Goal: Information Seeking & Learning: Learn about a topic

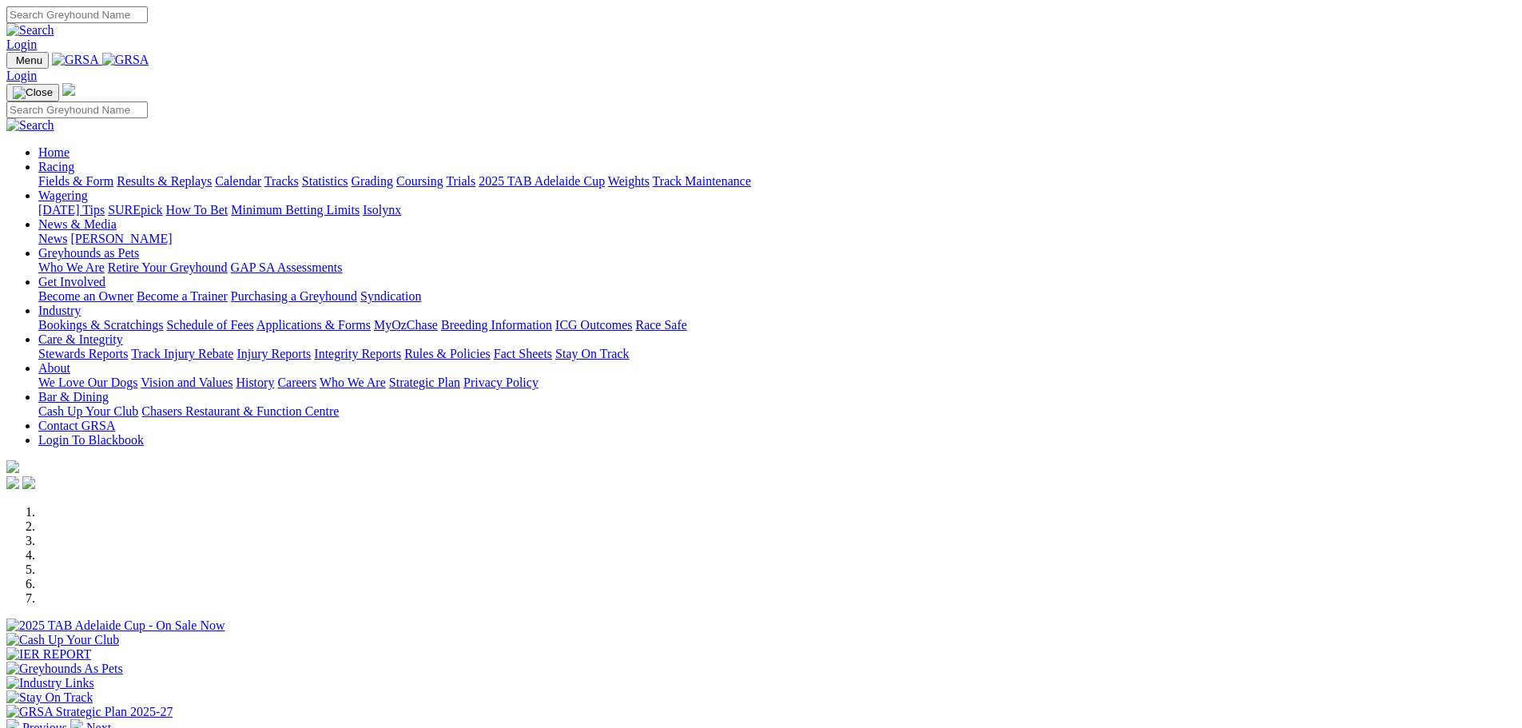
click at [261, 174] on link "Calendar" at bounding box center [238, 181] width 46 height 14
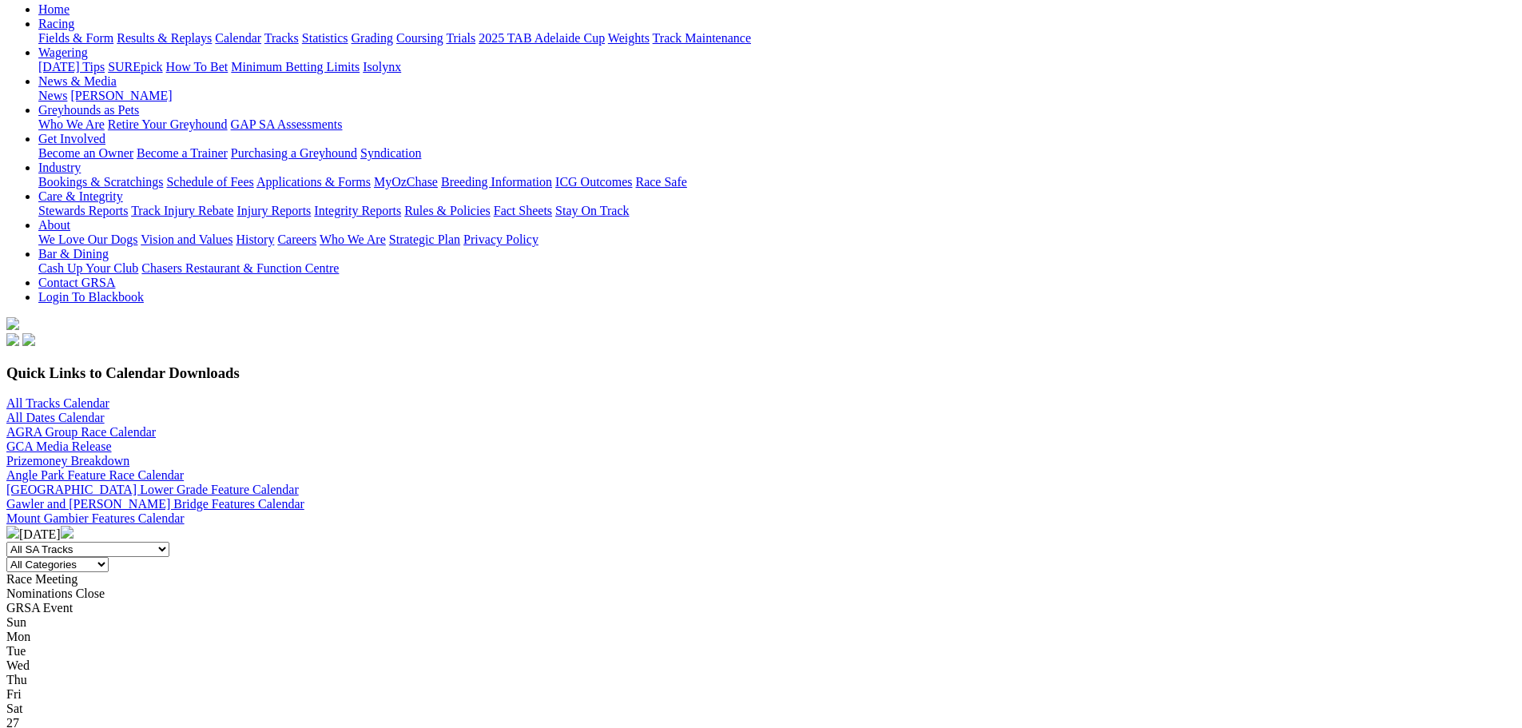
scroll to position [240, 0]
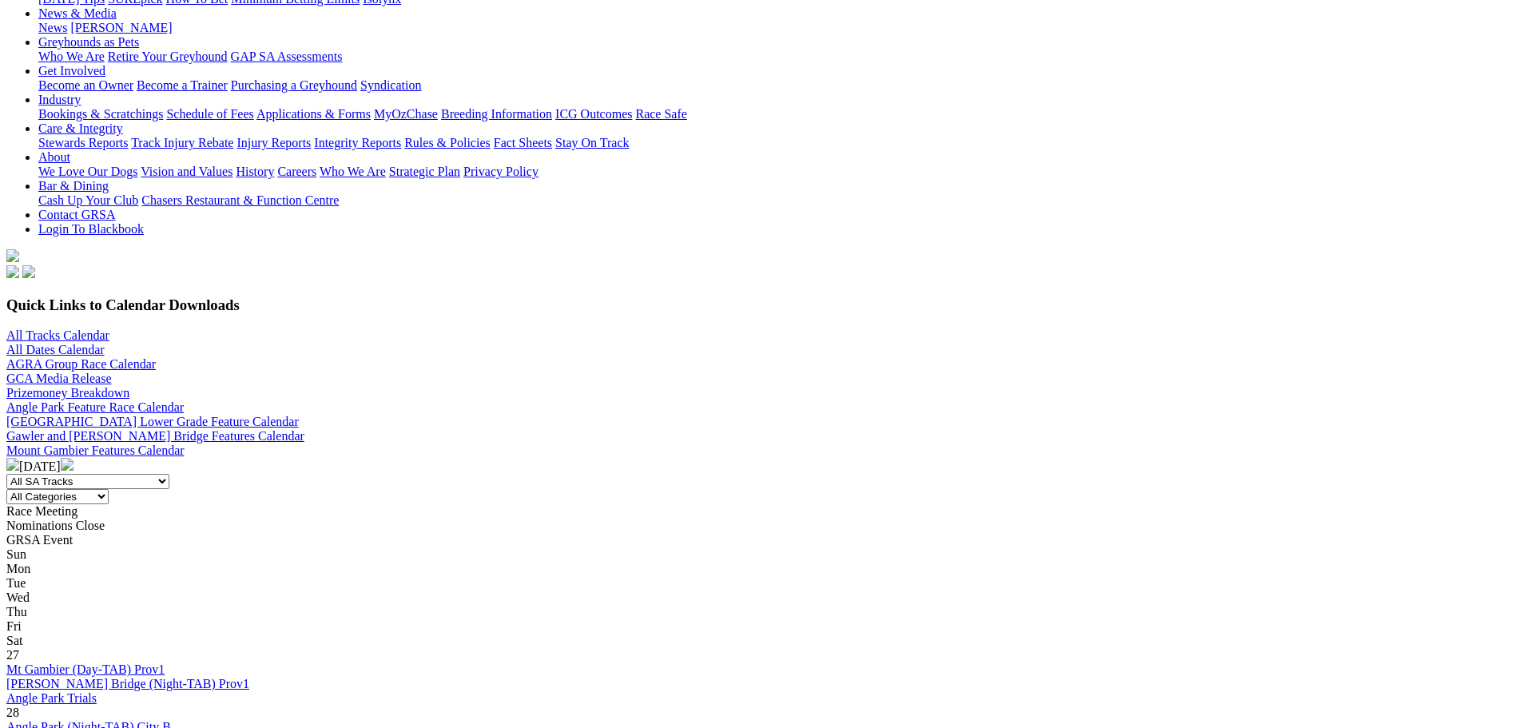
click at [73, 458] on img at bounding box center [67, 464] width 13 height 13
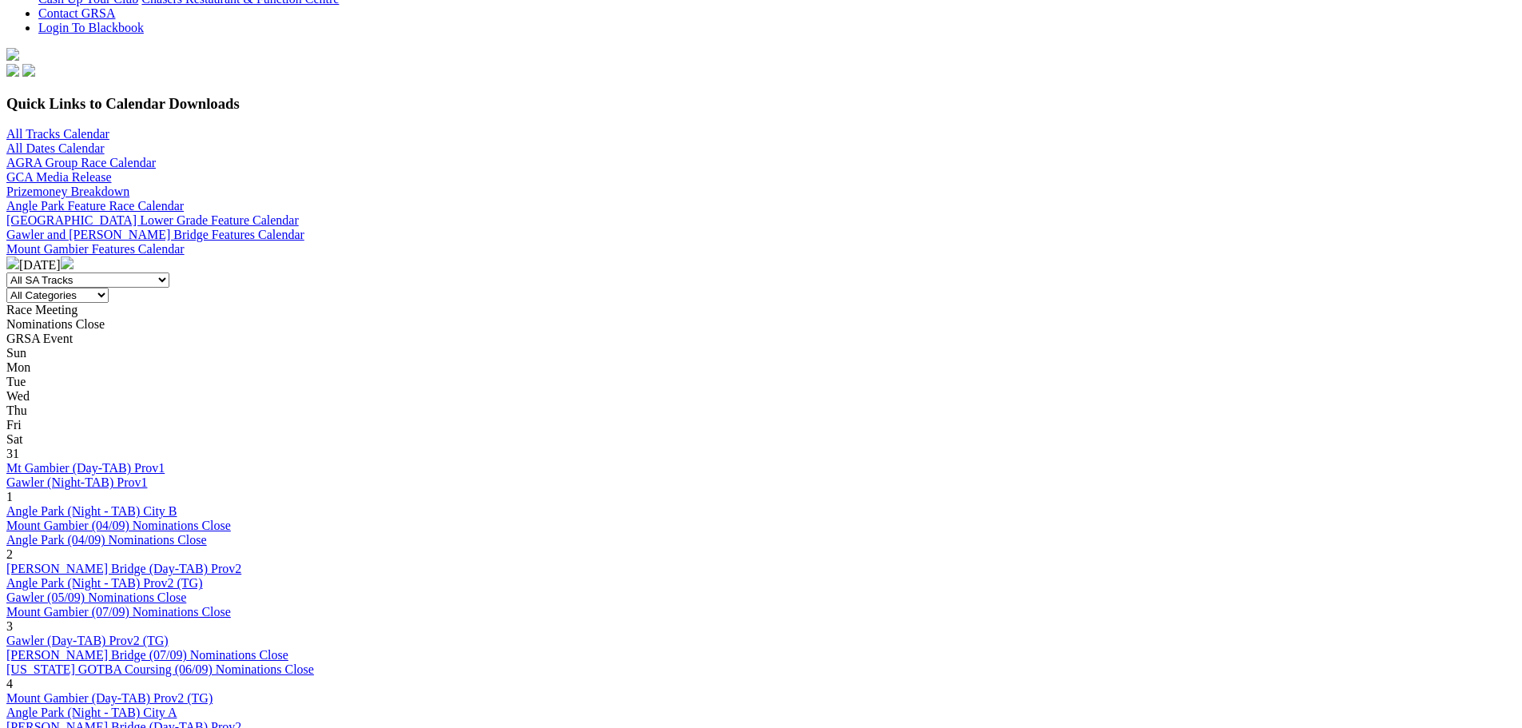
scroll to position [479, 0]
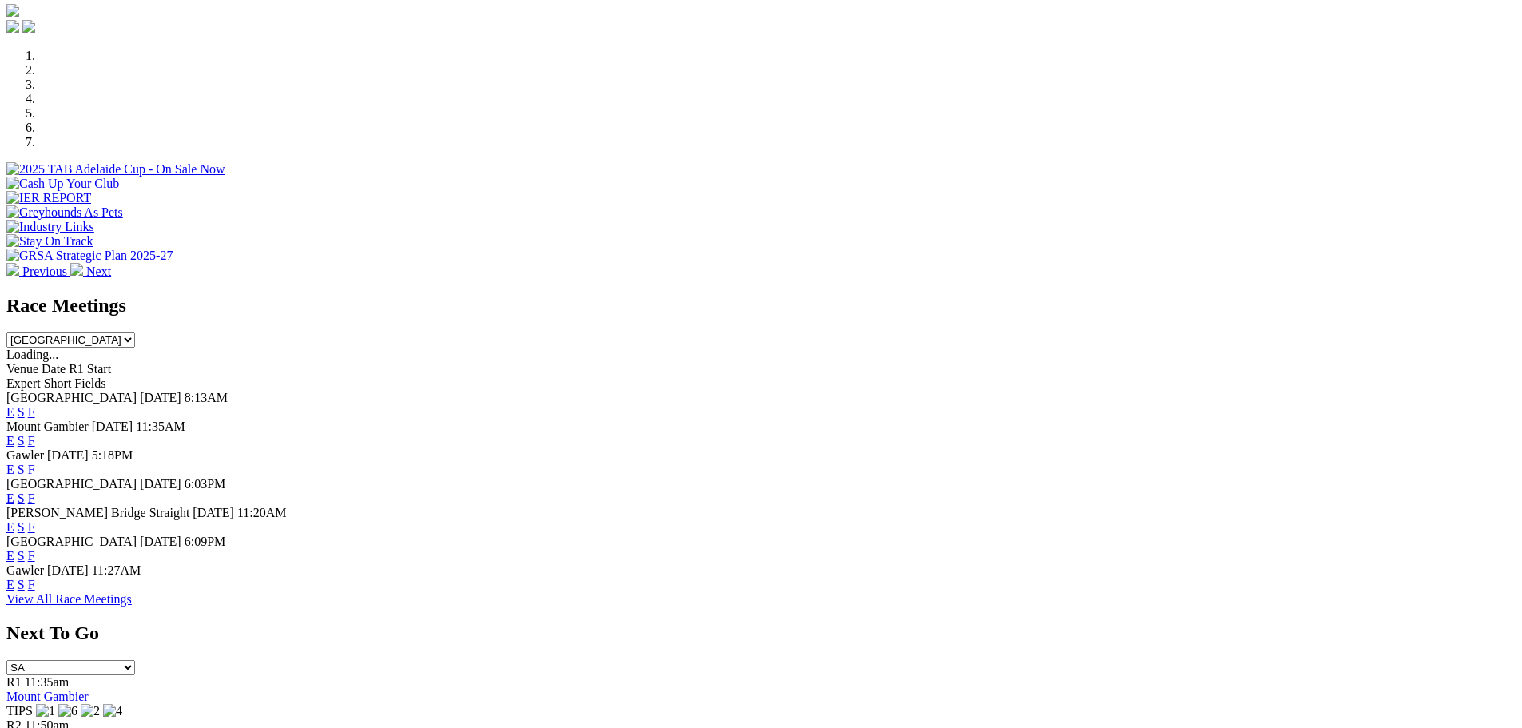
scroll to position [479, 0]
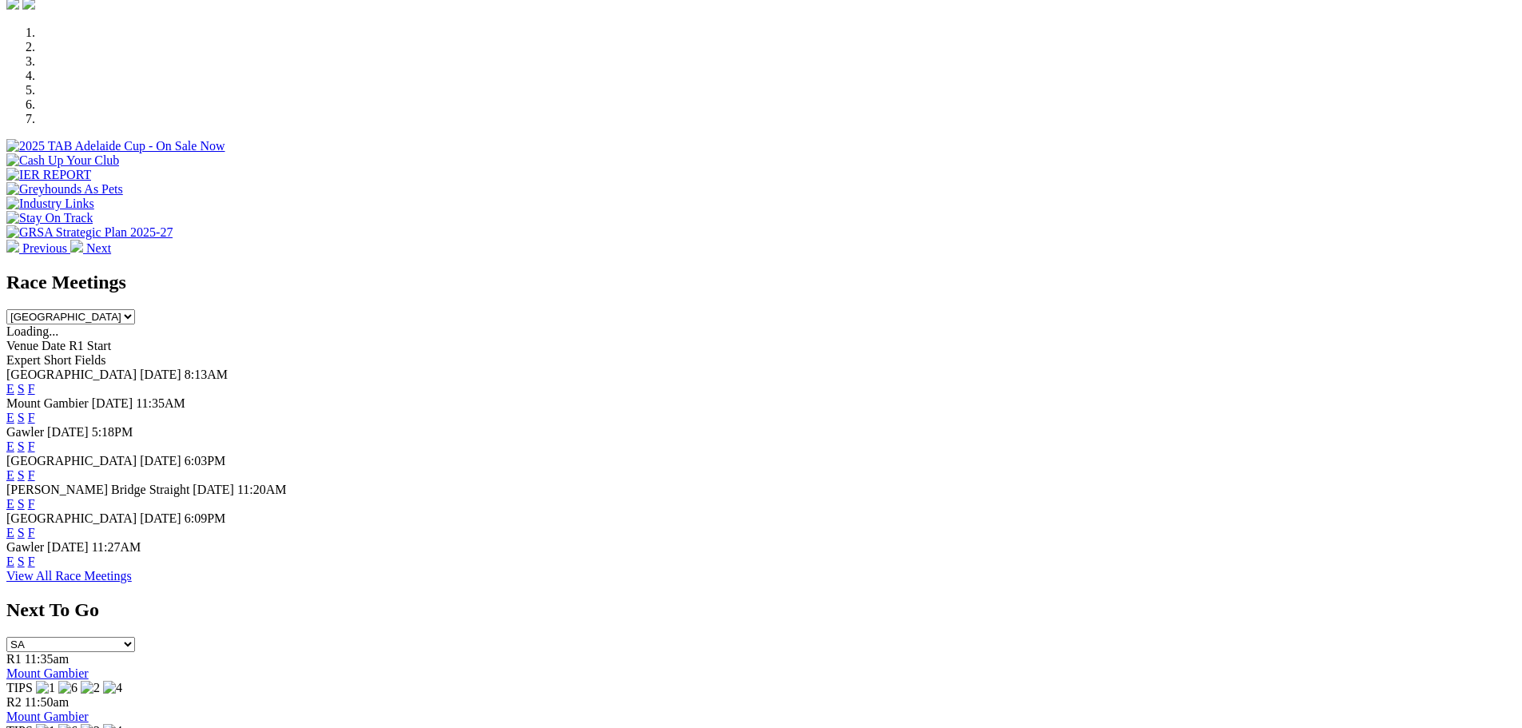
click at [35, 534] on link "F" at bounding box center [31, 533] width 7 height 14
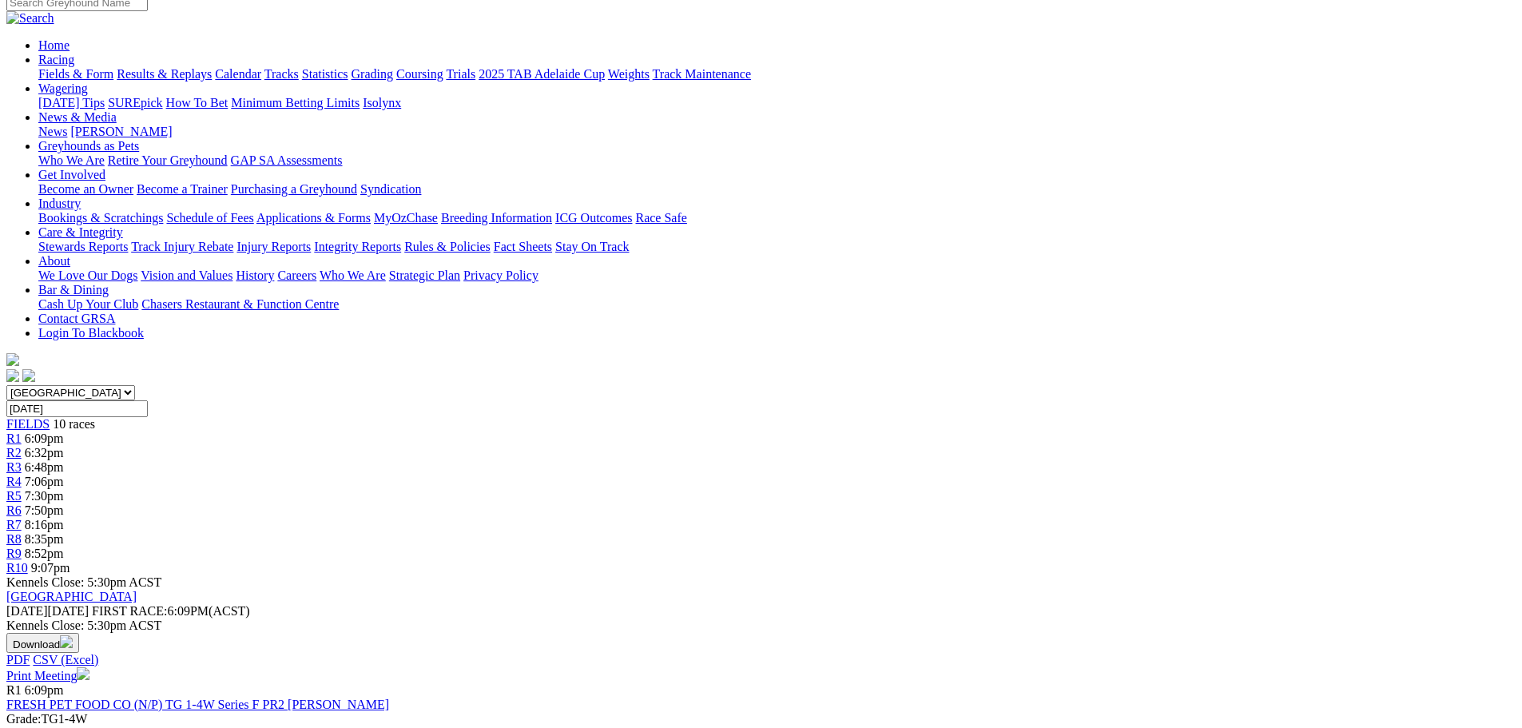
scroll to position [319, 0]
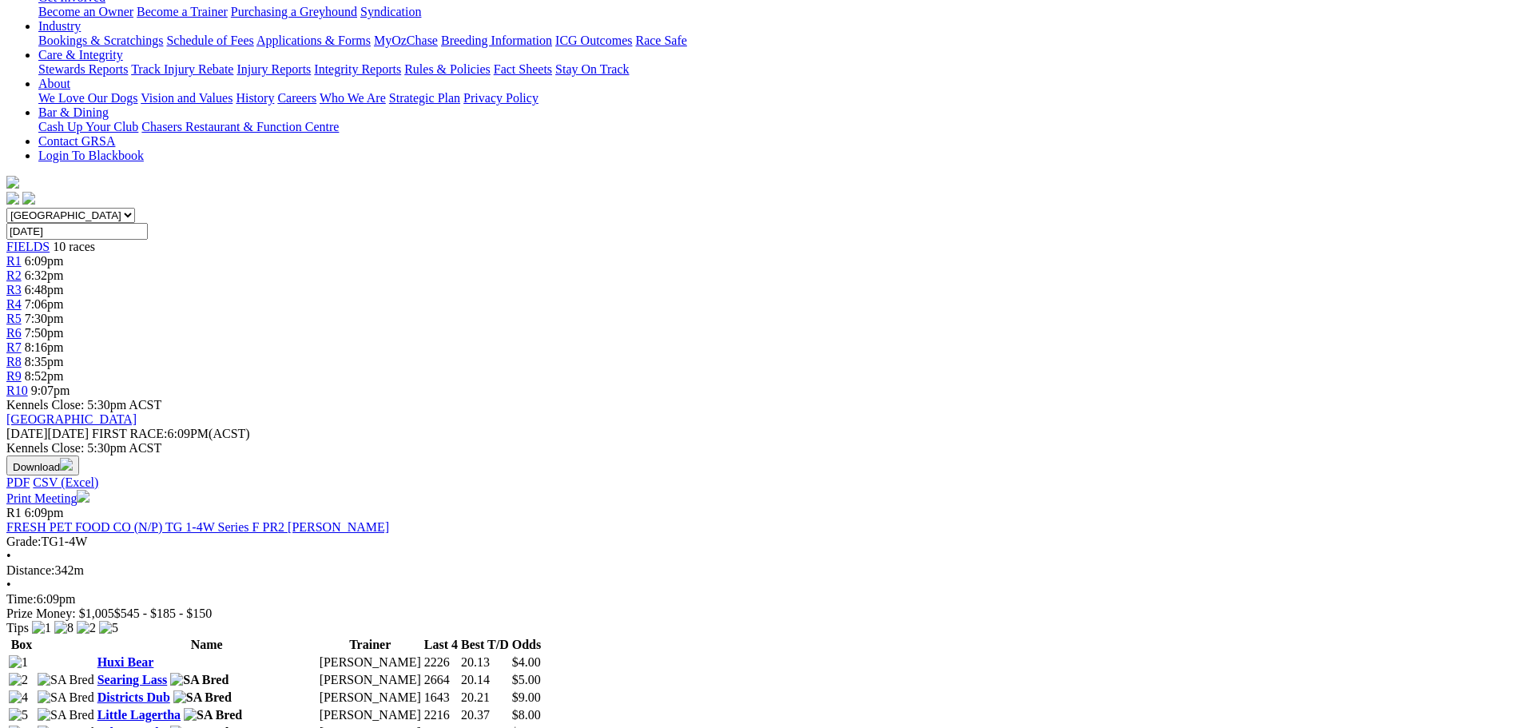
scroll to position [0, 0]
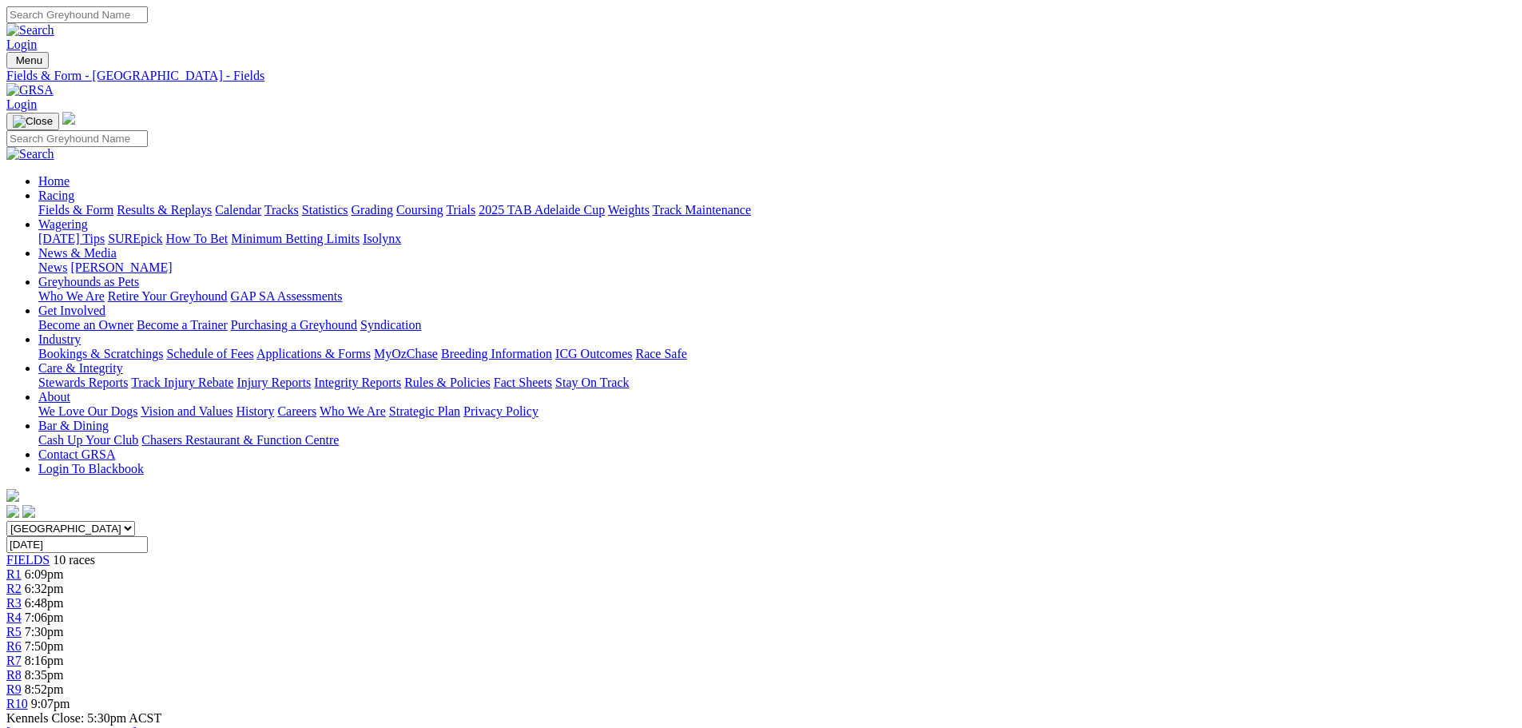
click at [113, 203] on link "Fields & Form" at bounding box center [75, 210] width 75 height 14
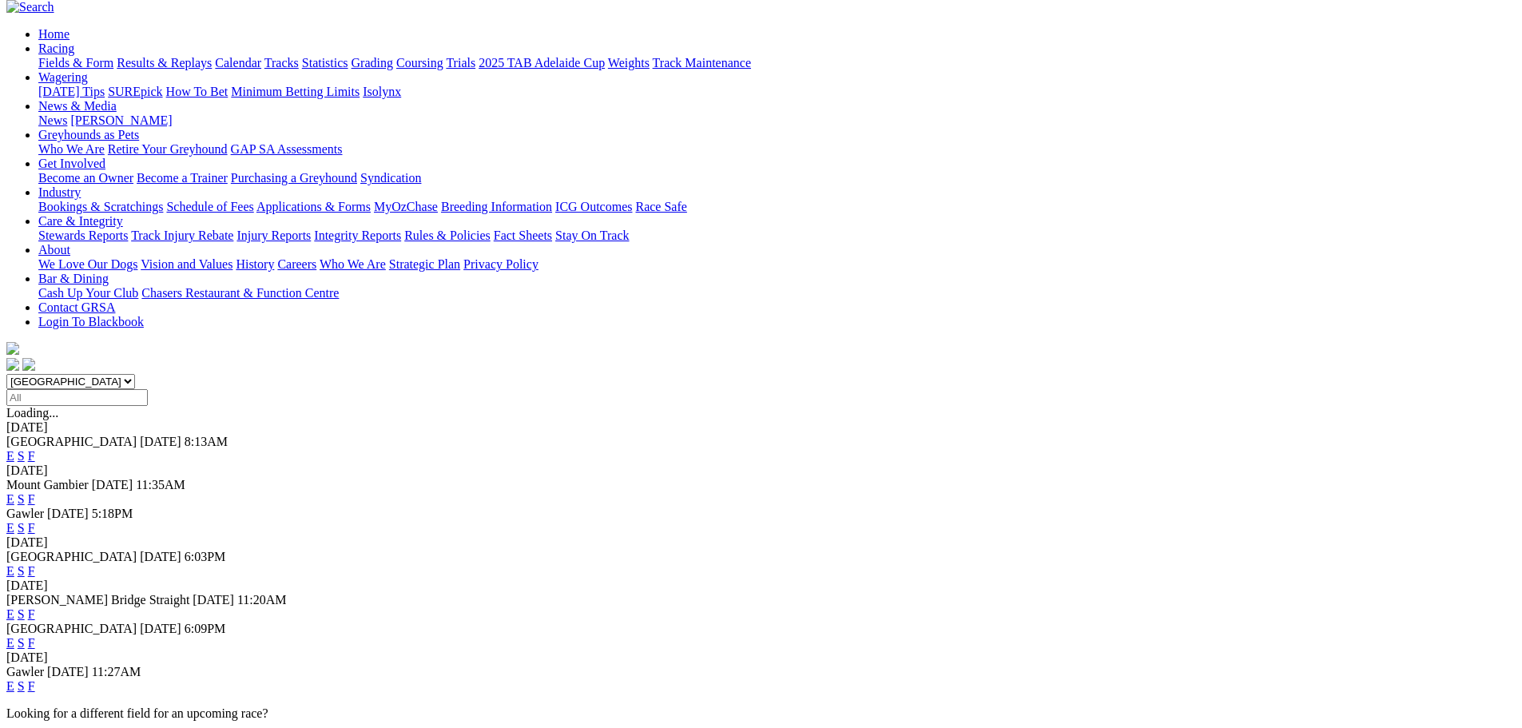
scroll to position [240, 0]
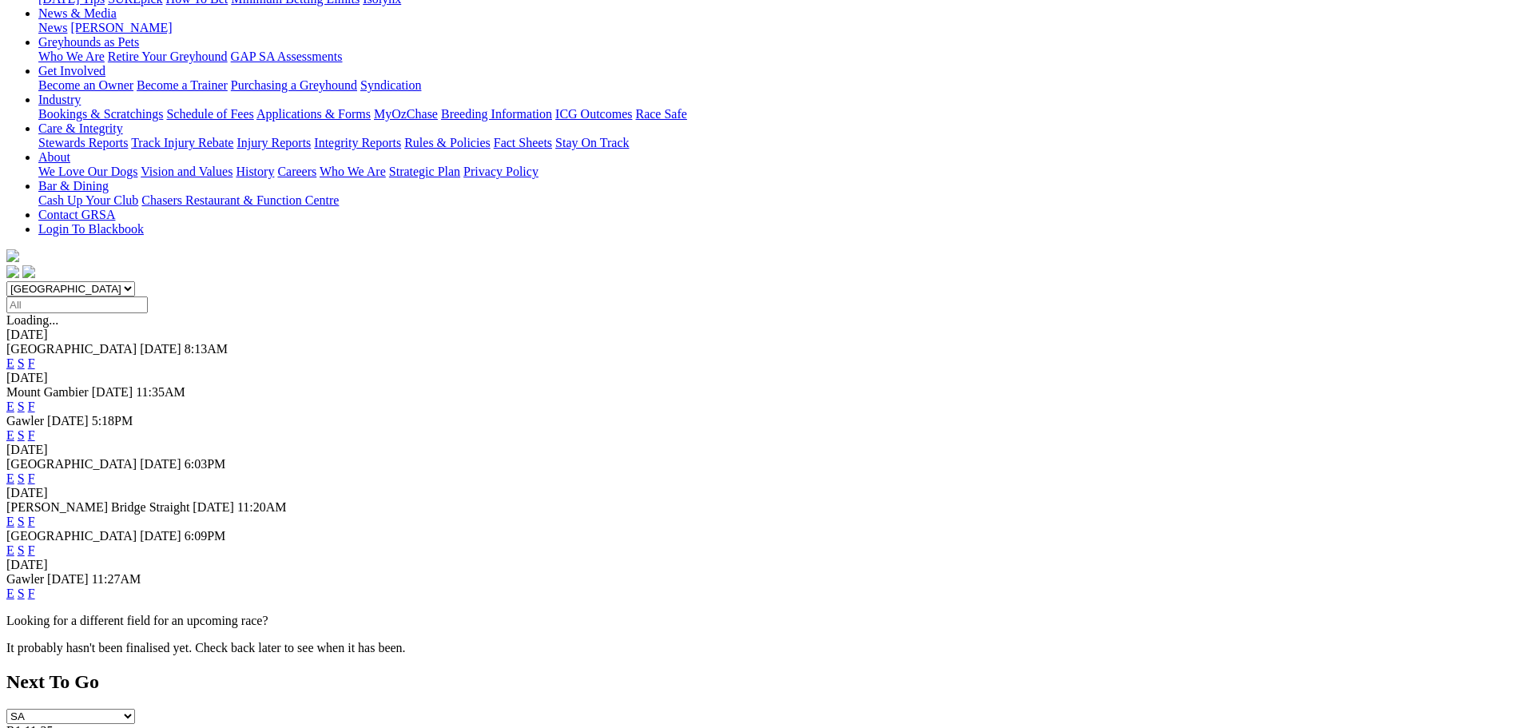
click at [35, 543] on link "F" at bounding box center [31, 550] width 7 height 14
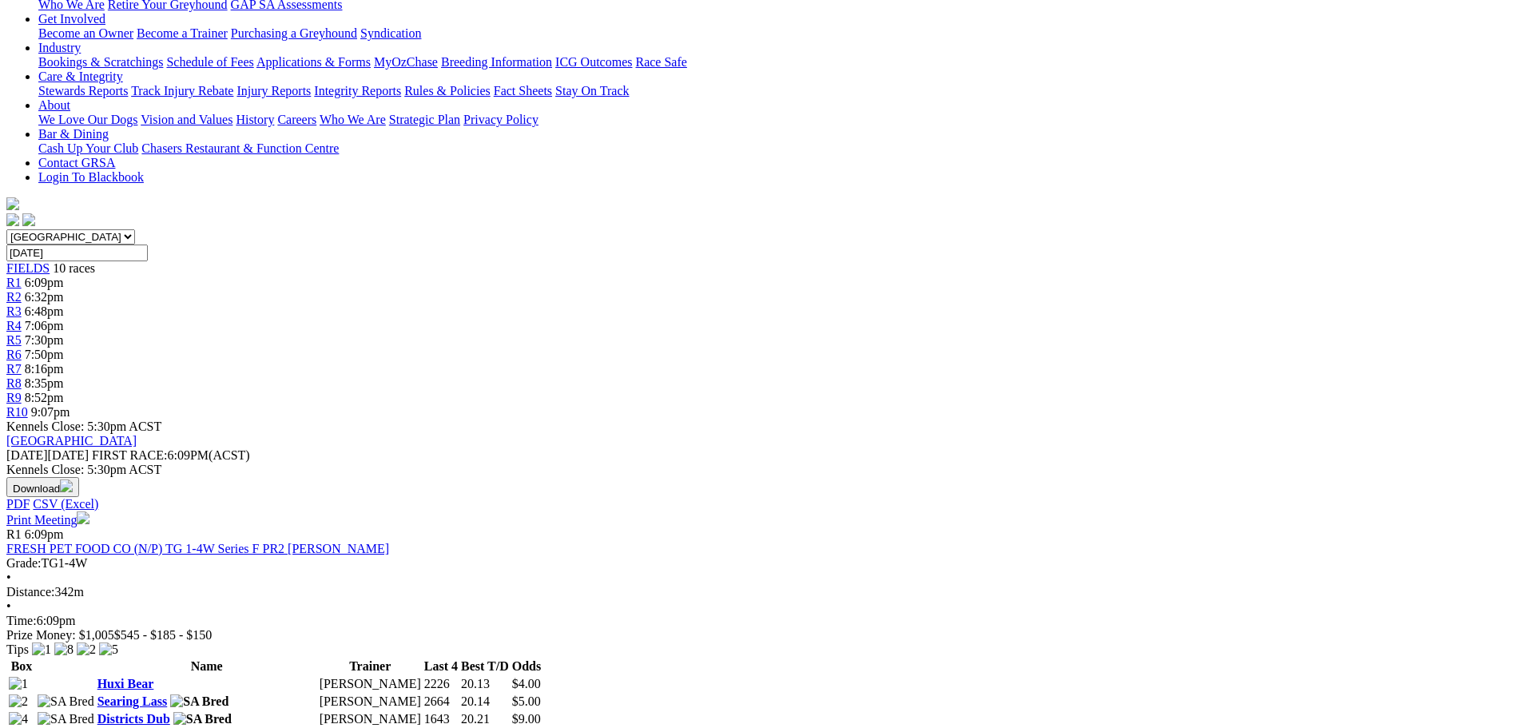
scroll to position [319, 0]
